Goal: Transaction & Acquisition: Book appointment/travel/reservation

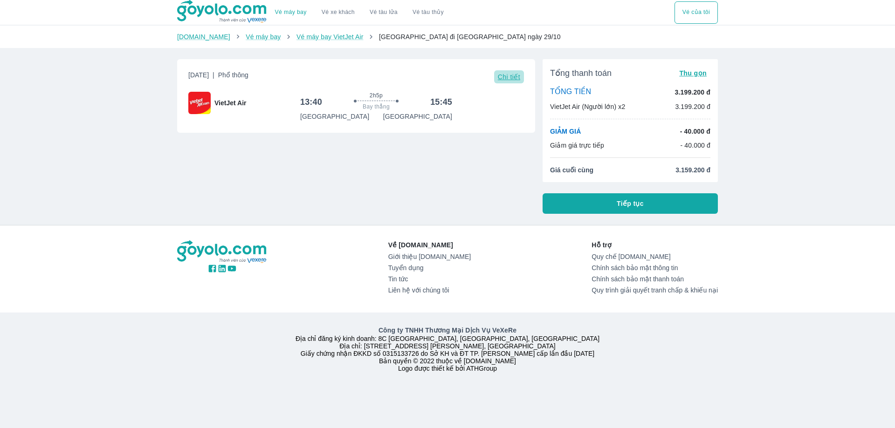
click at [511, 75] on span "Chi tiết" at bounding box center [509, 76] width 22 height 7
